Goal: Entertainment & Leisure: Consume media (video, audio)

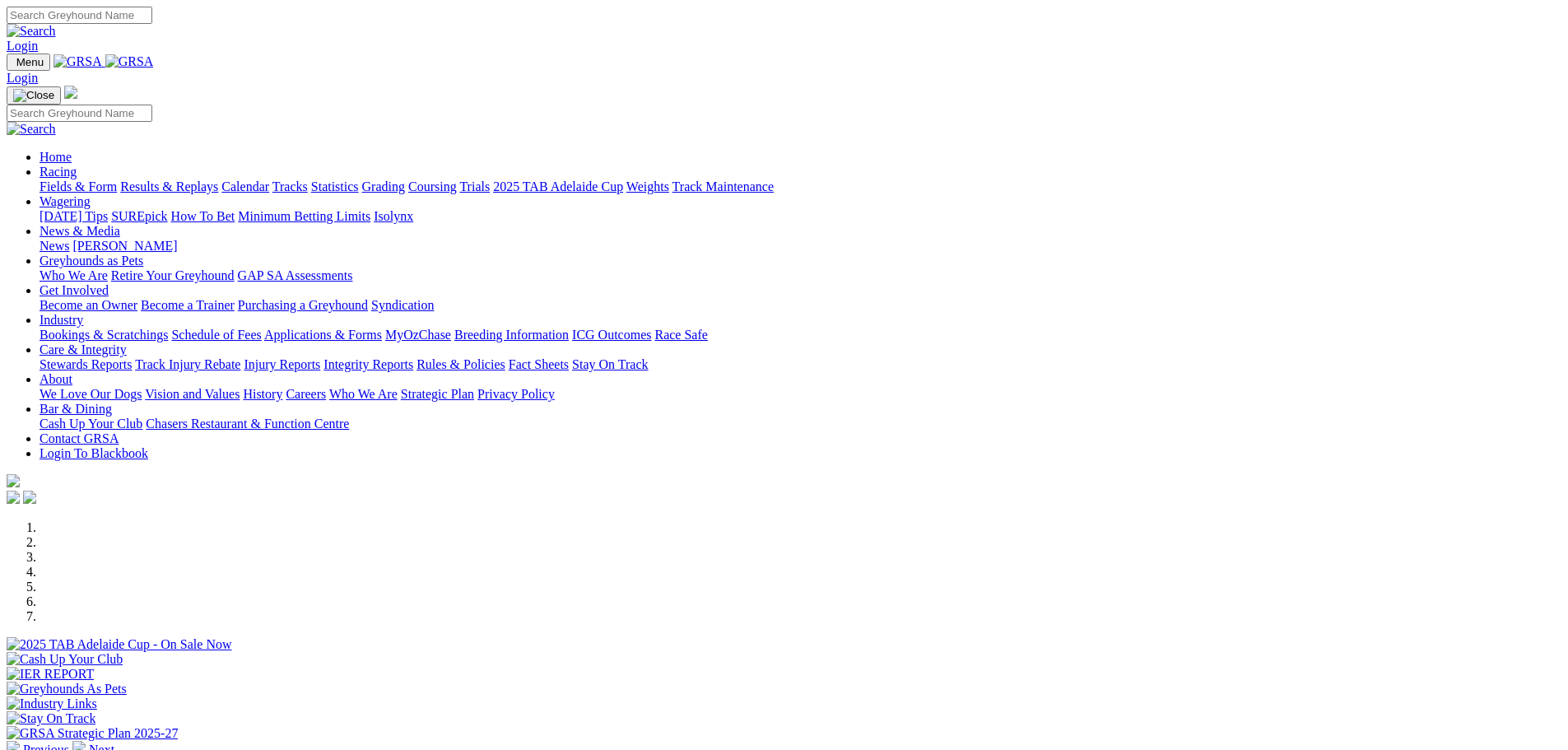
click at [218, 180] on link "Results & Replays" at bounding box center [169, 187] width 98 height 14
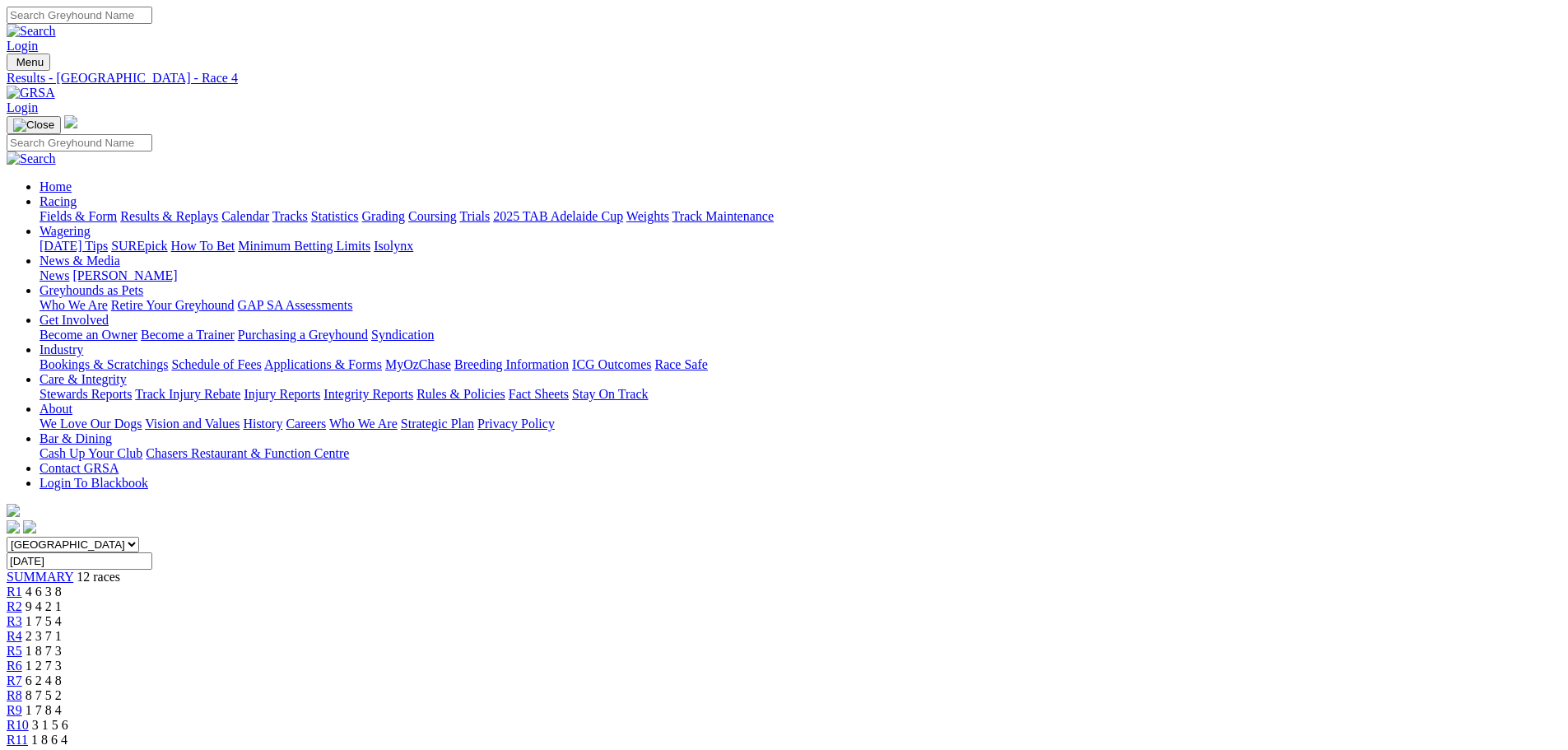
click at [1108, 718] on div "R10 3 1 5 6" at bounding box center [784, 725] width 1555 height 15
drag, startPoint x: 967, startPoint y: 54, endPoint x: 975, endPoint y: 61, distance: 10.6
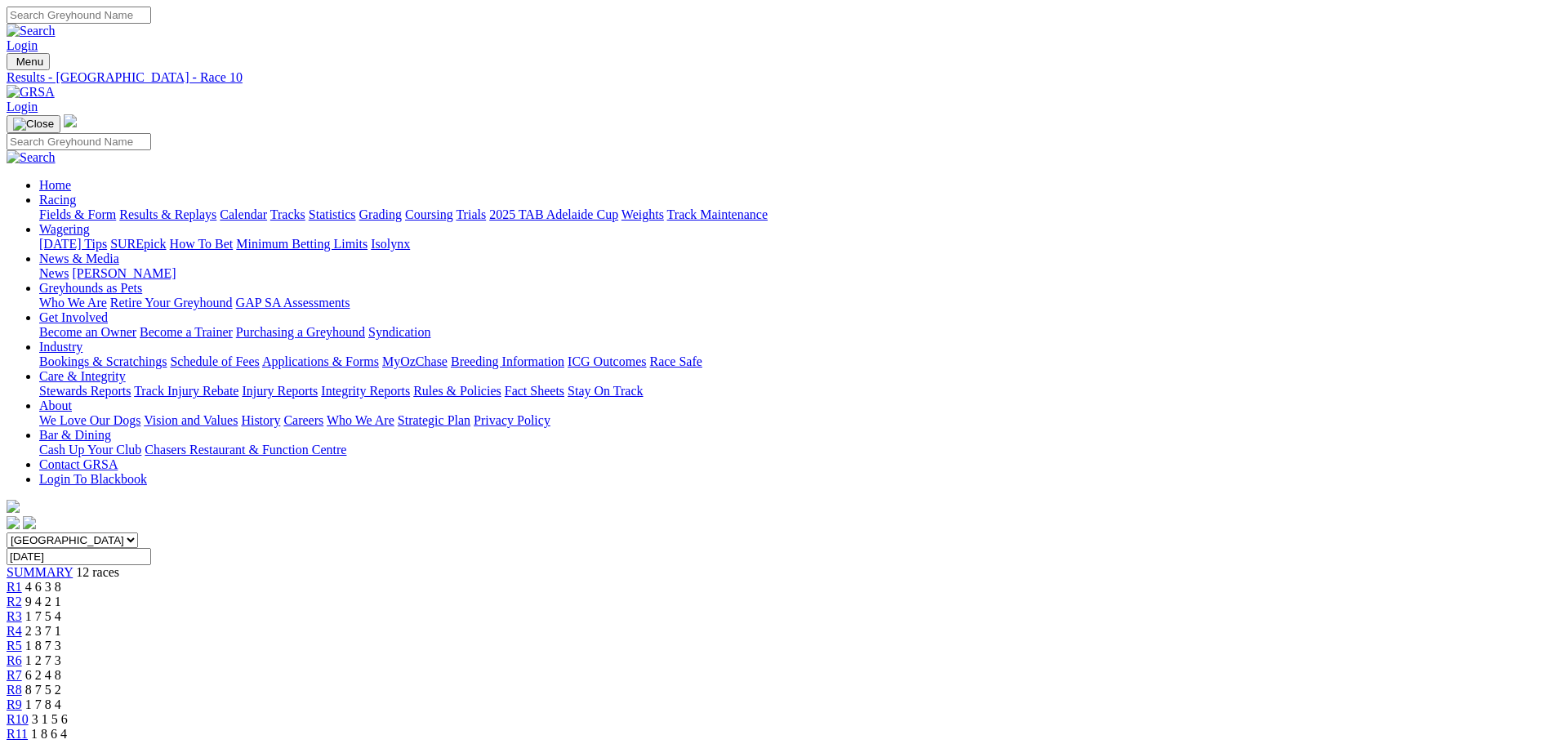
click at [1256, 741] on div "R12 5 2 4 1" at bounding box center [778, 748] width 1543 height 15
click at [28, 727] on span "R11" at bounding box center [17, 734] width 21 height 14
